Goal: Navigation & Orientation: Find specific page/section

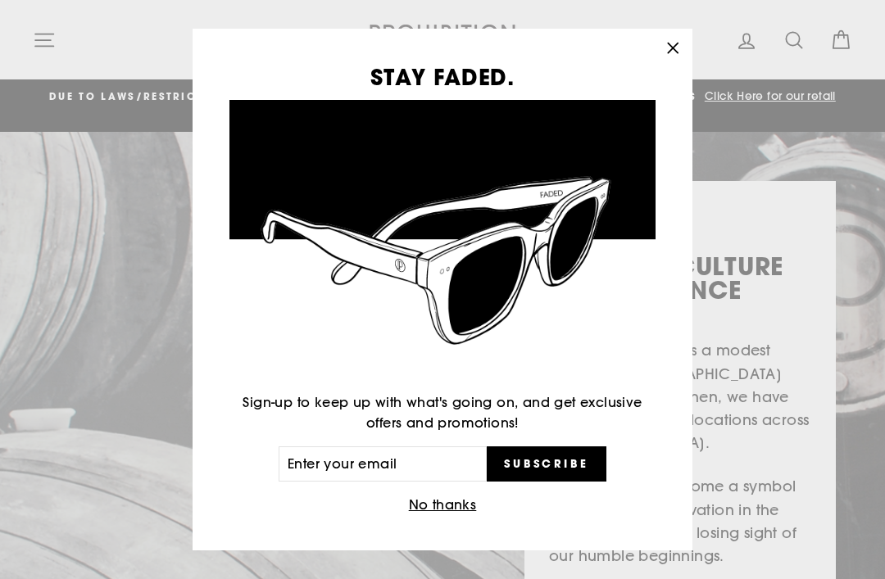
click at [662, 50] on icon "button" at bounding box center [672, 48] width 23 height 23
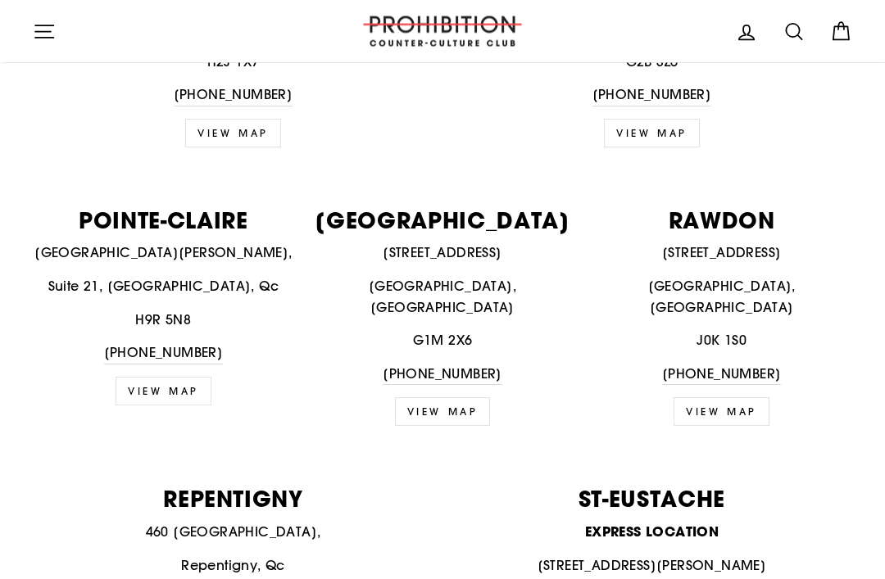
scroll to position [1881, 0]
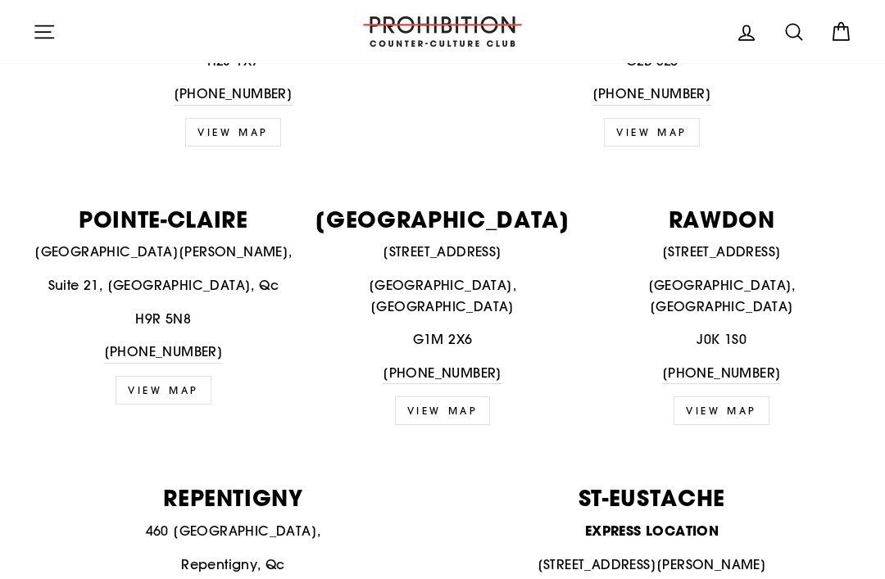
click at [748, 329] on p "J0K 1S0" at bounding box center [721, 339] width 261 height 21
click at [740, 397] on link "VIEW MAP" at bounding box center [722, 411] width 96 height 29
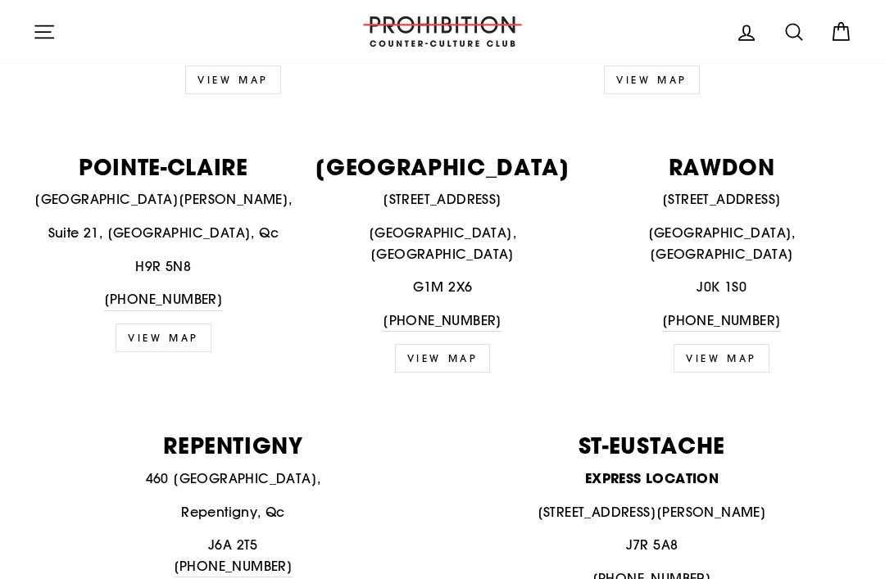
click at [738, 344] on link "VIEW MAP" at bounding box center [722, 358] width 96 height 29
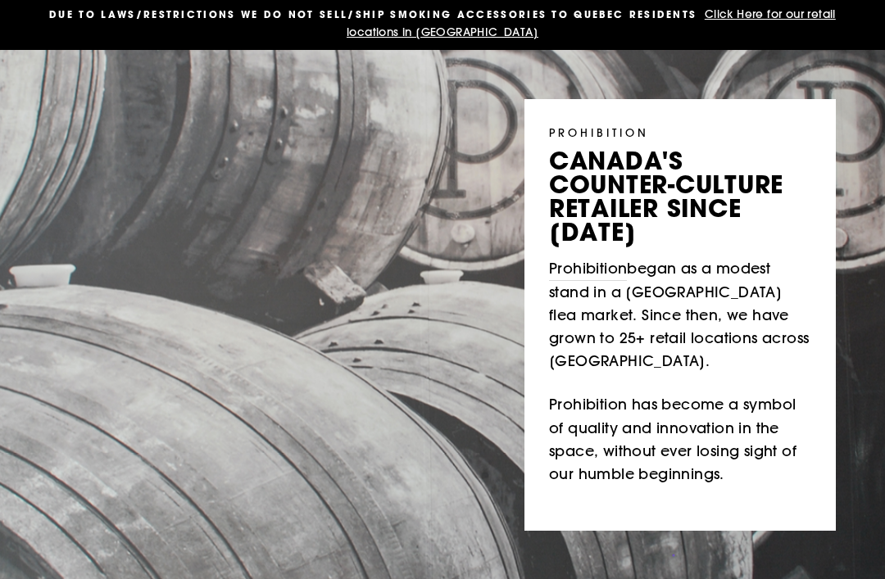
scroll to position [0, 0]
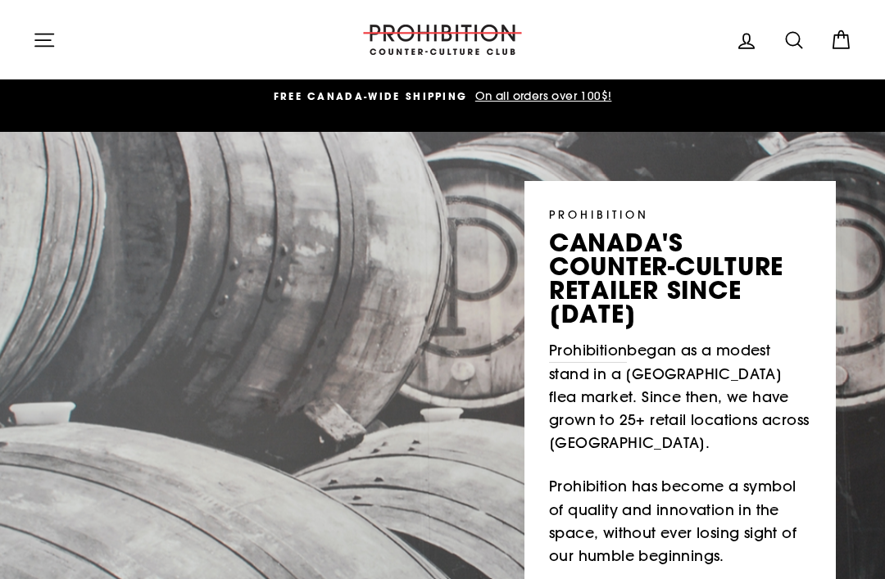
click at [54, 43] on icon "button" at bounding box center [44, 40] width 23 height 23
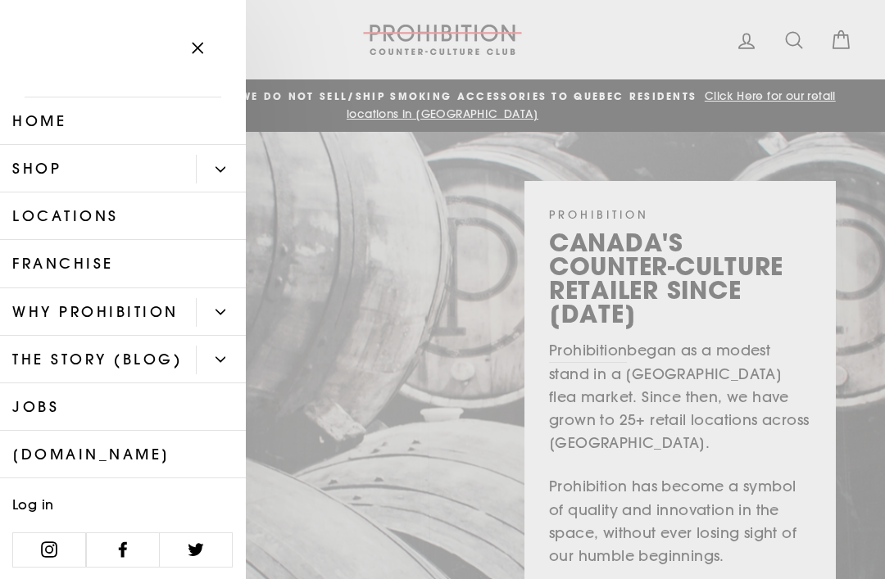
click at [125, 162] on link "Shop" at bounding box center [98, 169] width 196 height 48
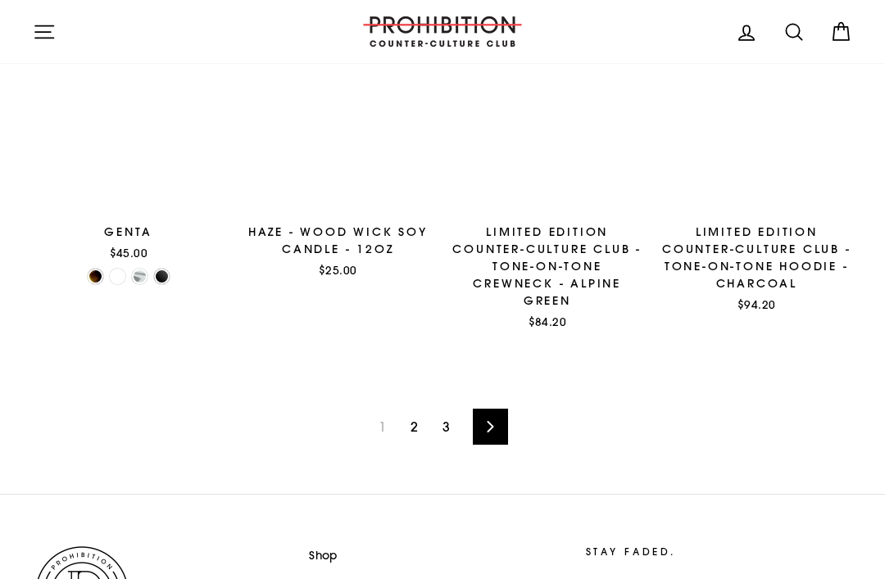
scroll to position [2123, 0]
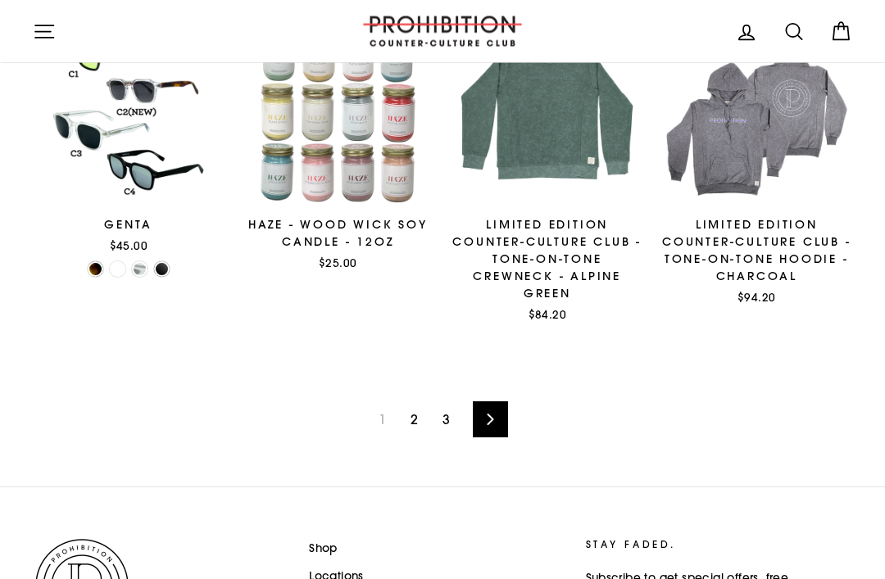
click at [419, 418] on link "2" at bounding box center [414, 420] width 27 height 26
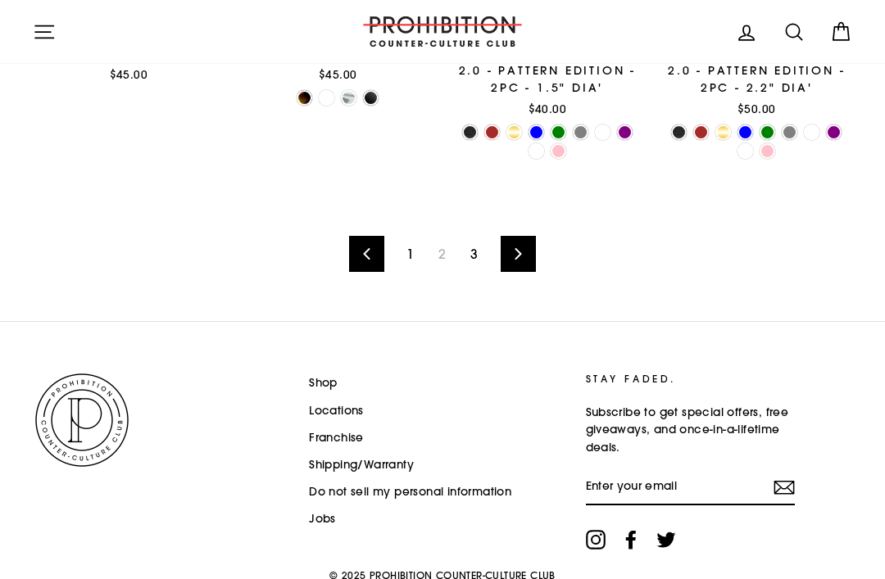
scroll to position [2317, 0]
click at [474, 256] on link "3" at bounding box center [474, 255] width 27 height 26
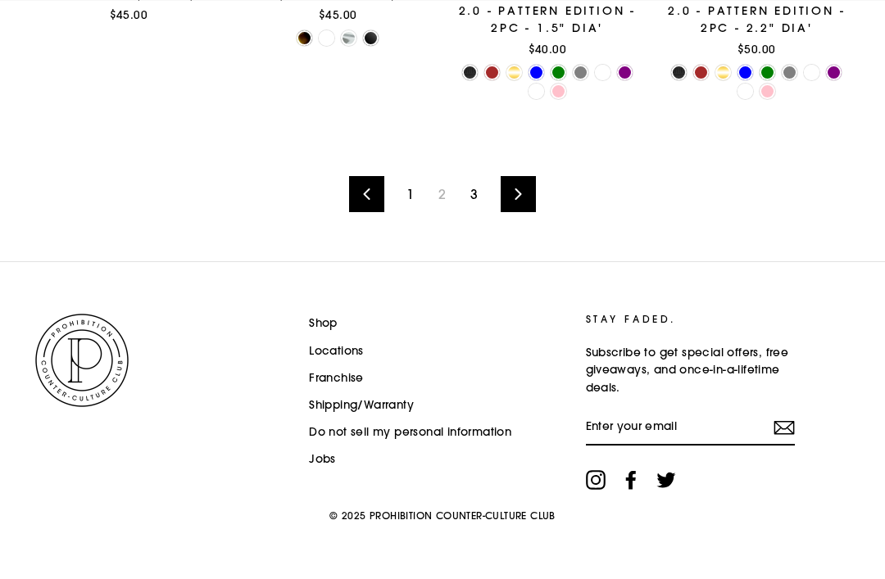
scroll to position [2354, 0]
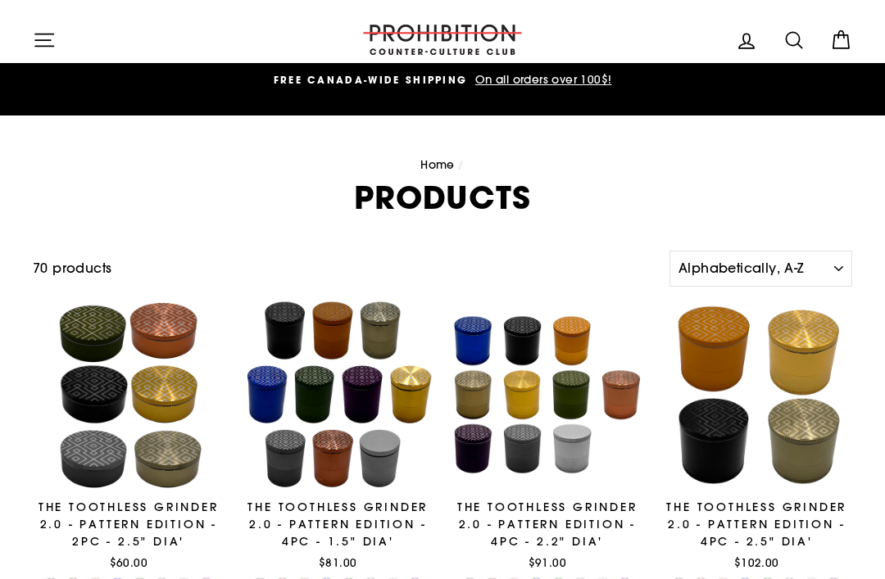
click at [38, 47] on icon "button" at bounding box center [44, 40] width 23 height 23
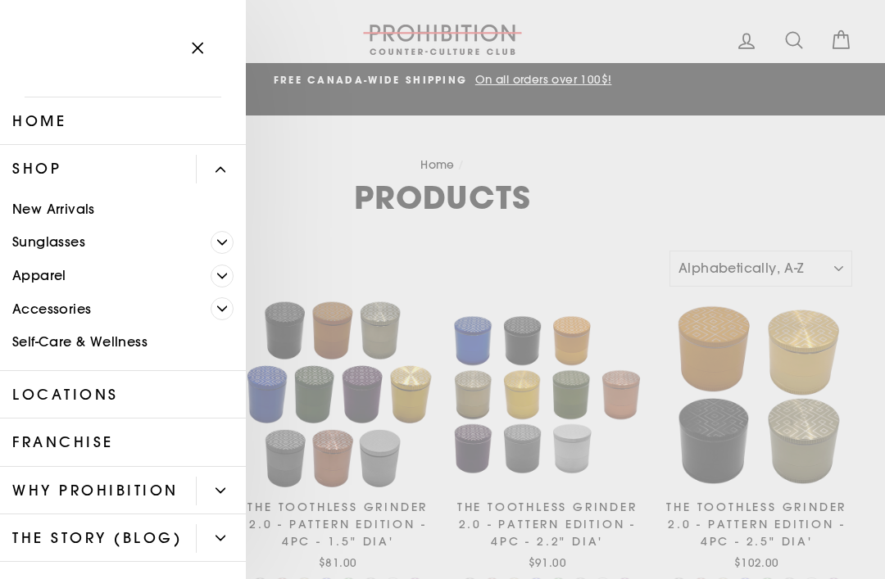
click at [224, 167] on icon "Primary" at bounding box center [221, 170] width 10 height 10
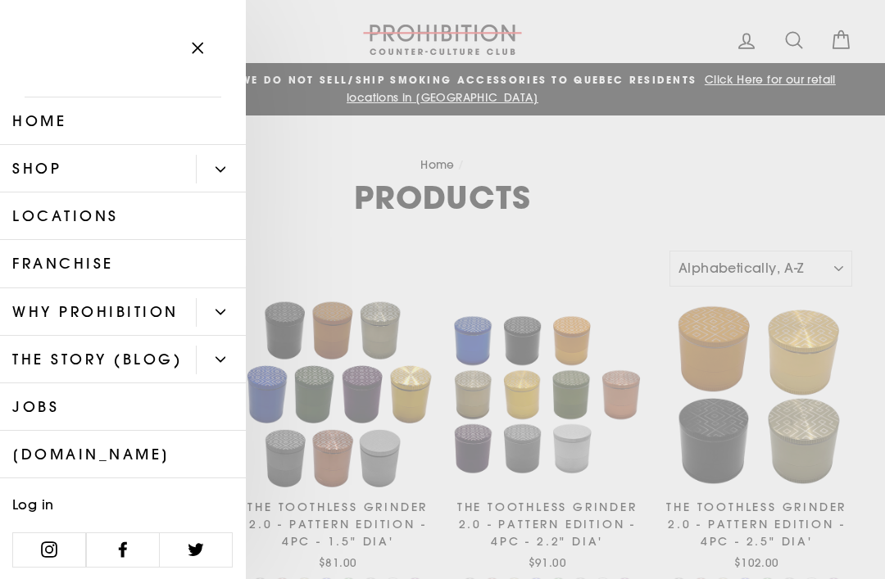
click at [230, 358] on button "Primary" at bounding box center [221, 360] width 50 height 29
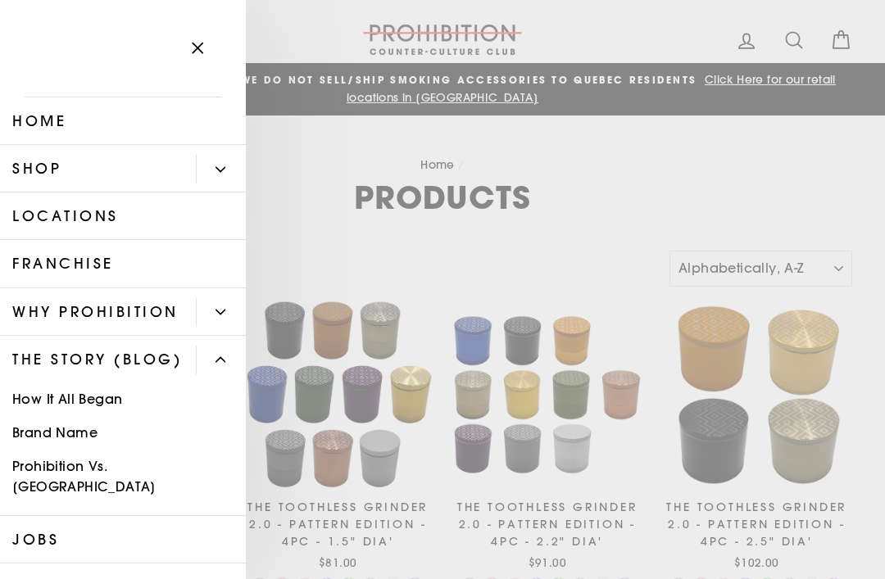
click at [219, 364] on icon "Primary" at bounding box center [221, 360] width 10 height 10
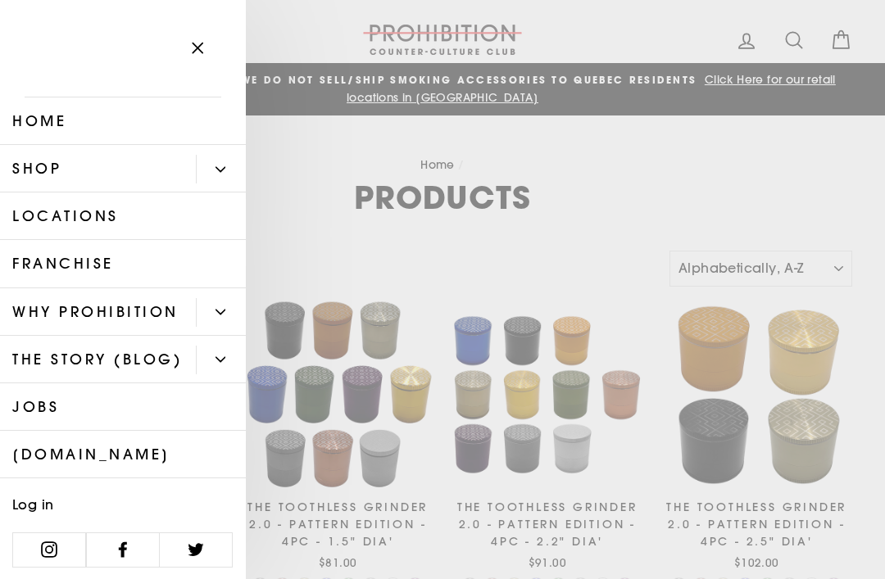
click at [225, 312] on icon "Primary" at bounding box center [221, 312] width 10 height 10
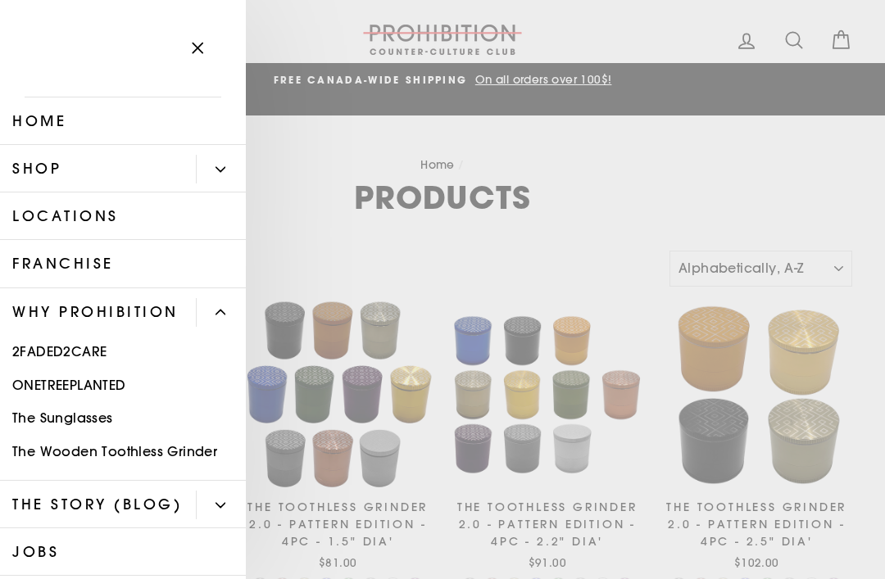
click at [242, 301] on button "Primary" at bounding box center [221, 312] width 50 height 29
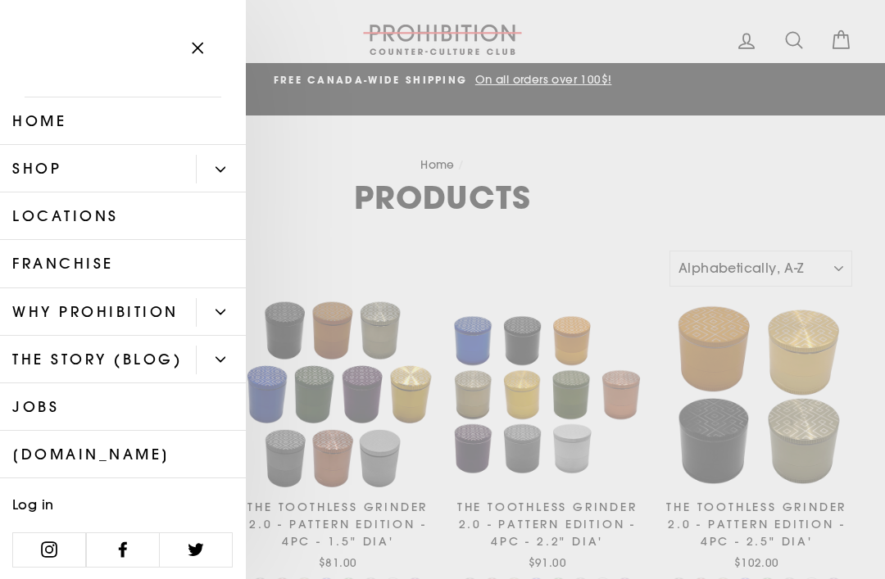
click at [204, 43] on icon "button" at bounding box center [197, 48] width 23 height 23
